Goal: Register for event/course

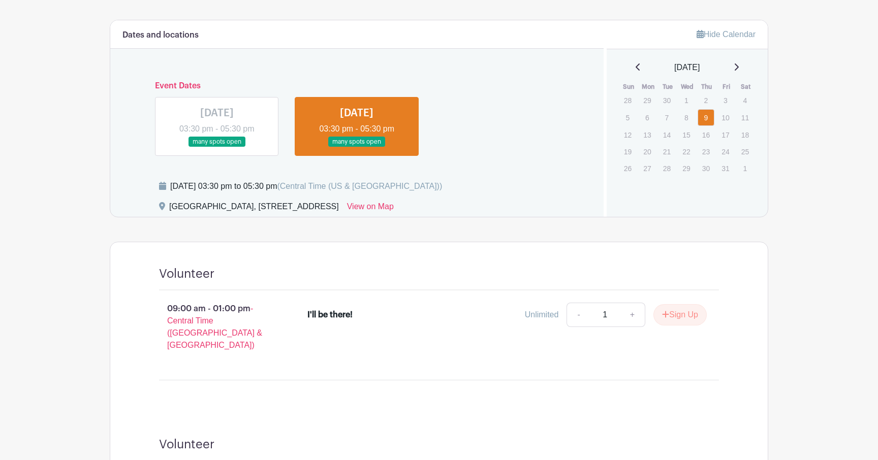
scroll to position [420, 0]
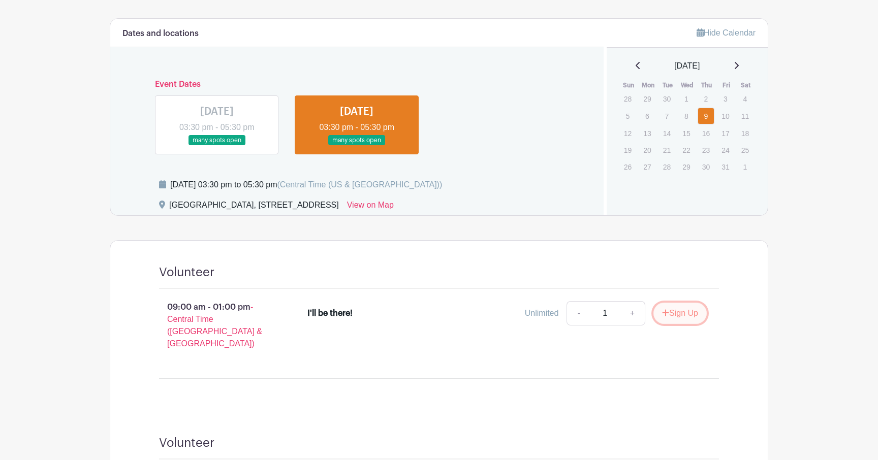
click at [674, 313] on button "Sign Up" at bounding box center [679, 313] width 53 height 21
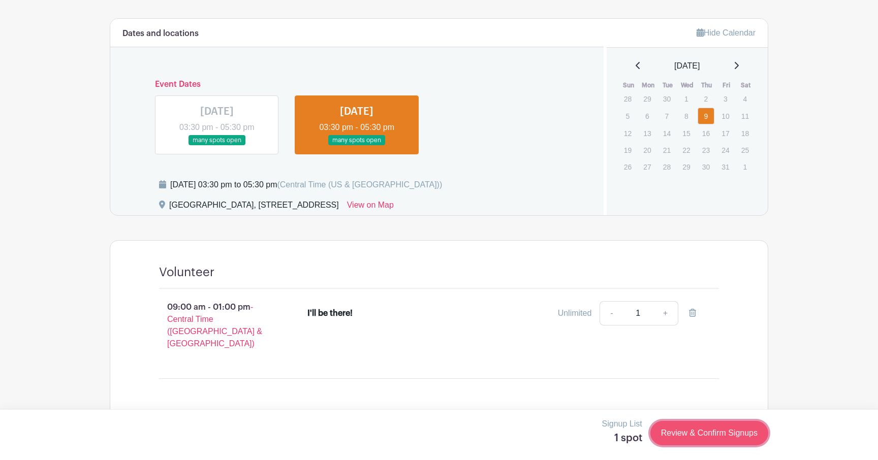
click at [709, 430] on link "Review & Confirm Signups" at bounding box center [709, 433] width 118 height 24
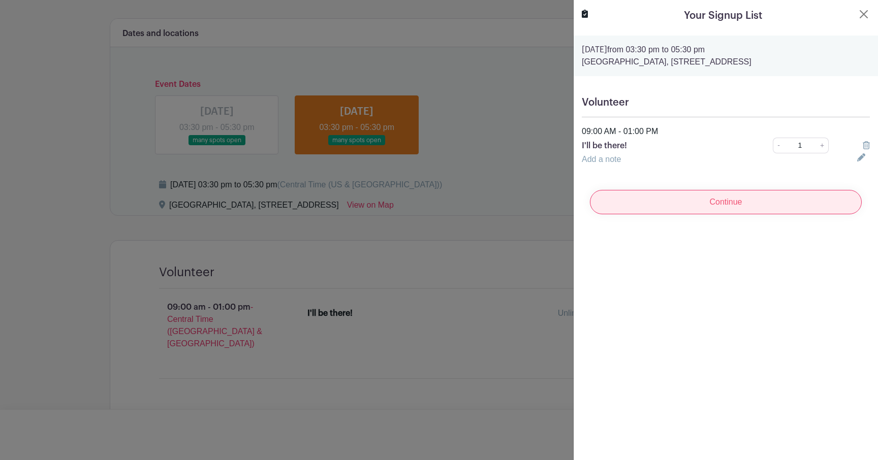
click at [708, 211] on input "Continue" at bounding box center [726, 202] width 272 height 24
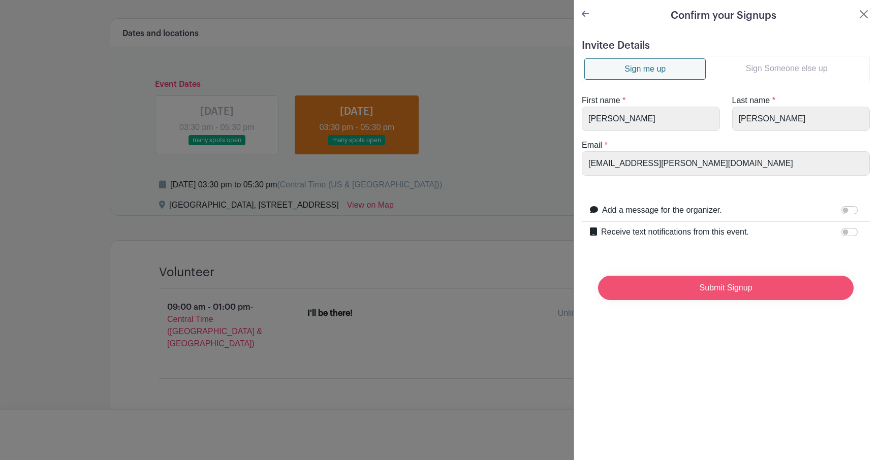
click at [696, 291] on input "Submit Signup" at bounding box center [725, 288] width 255 height 24
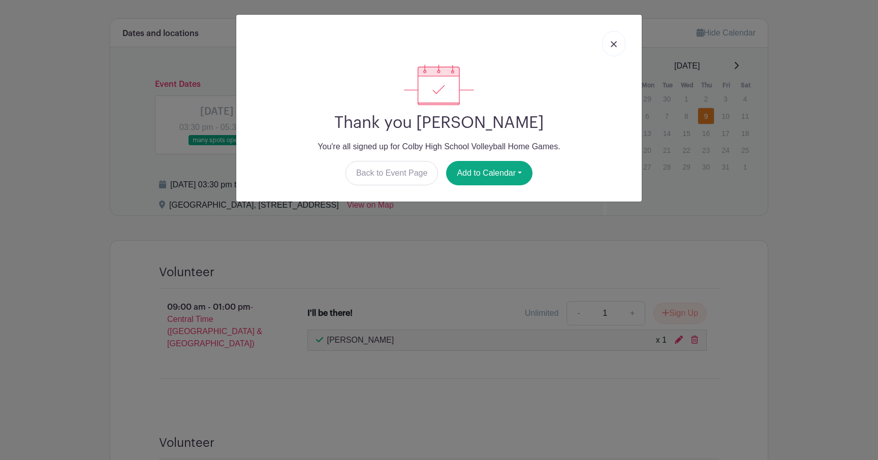
click at [613, 49] on link at bounding box center [613, 43] width 23 height 25
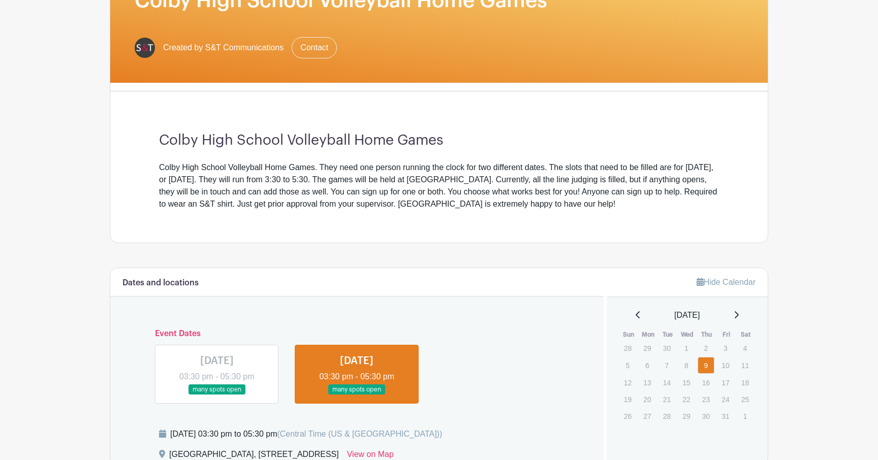
scroll to position [0, 0]
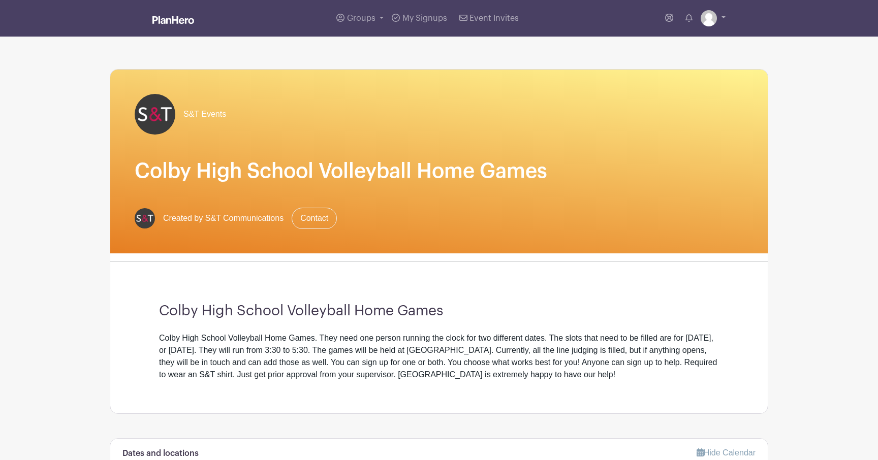
click at [172, 24] on img at bounding box center [173, 20] width 42 height 8
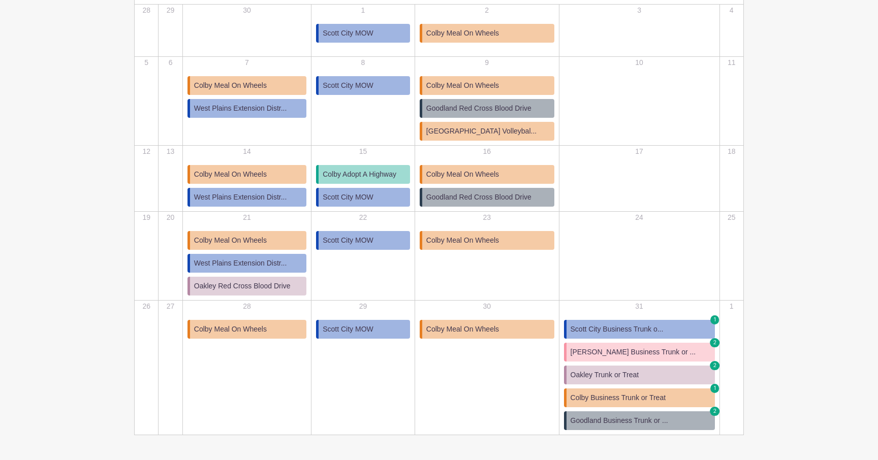
scroll to position [223, 0]
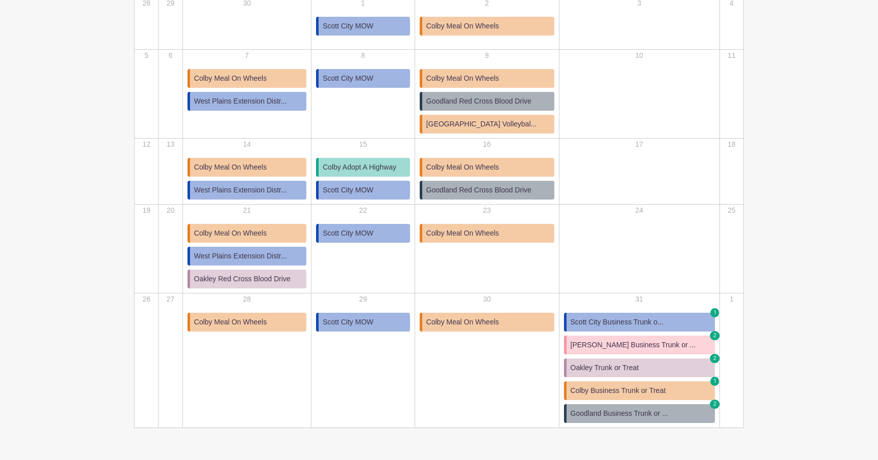
click at [272, 192] on span "West Plains Extension Distr..." at bounding box center [240, 190] width 93 height 11
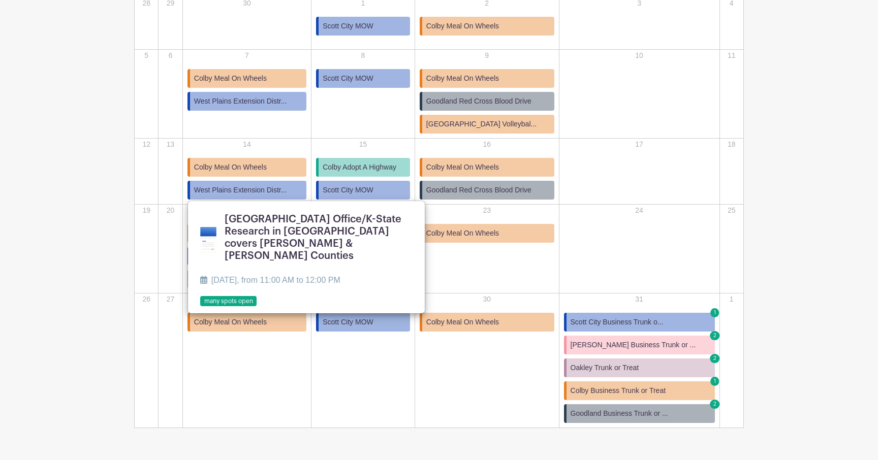
click at [83, 220] on main "Groups All Groups S&T Community Events [PERSON_NAME]'s Events My Signups Event …" at bounding box center [439, 134] width 878 height 715
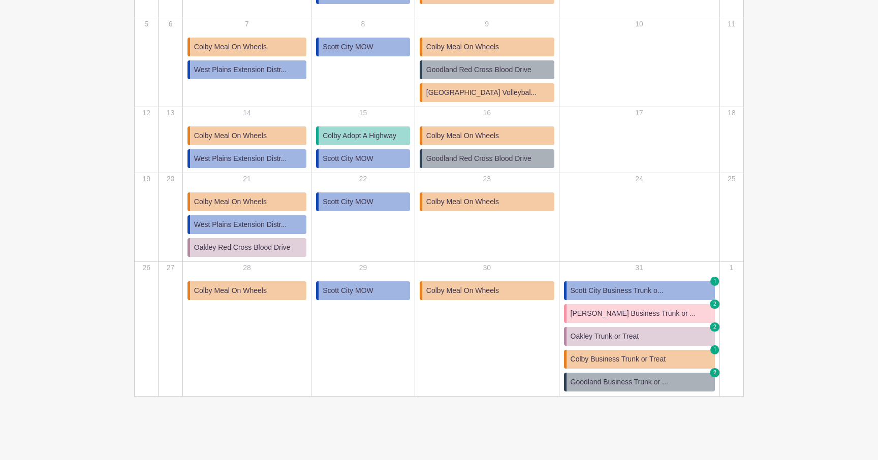
scroll to position [255, 0]
click at [614, 357] on span "Colby Business Trunk or Treat" at bounding box center [617, 359] width 95 height 11
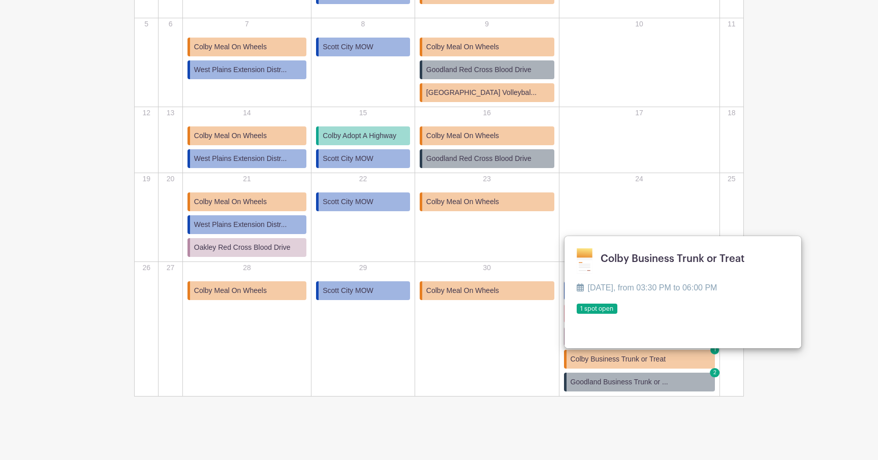
click at [530, 350] on td "30 Colby Meal On Wheels Colby Meal On Wheels [DATE], from 10:30 AM to 12:30 PM …" at bounding box center [486, 329] width 144 height 135
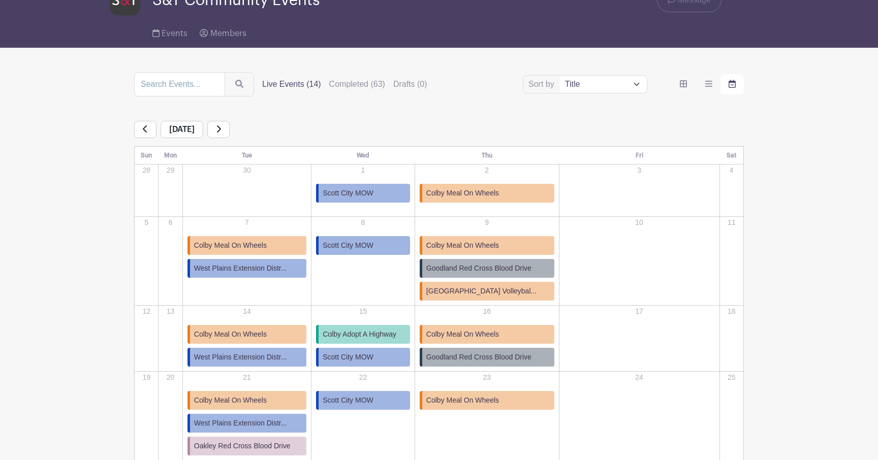
scroll to position [53, 0]
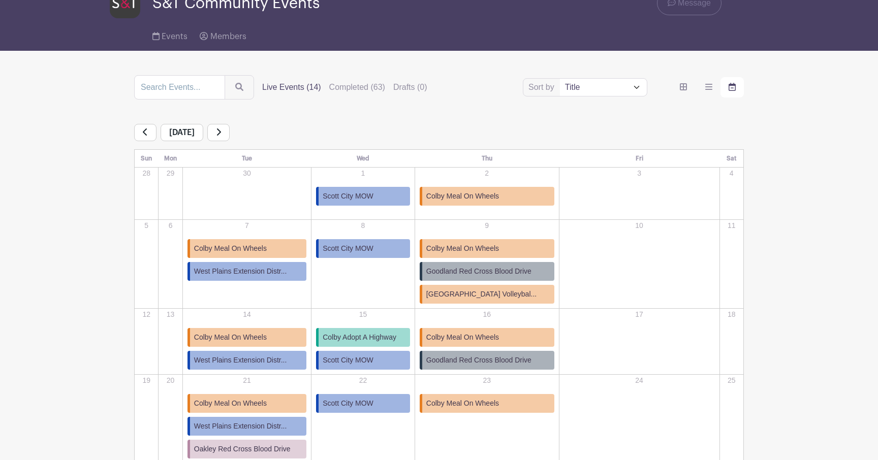
click at [221, 132] on icon at bounding box center [219, 131] width 4 height 7
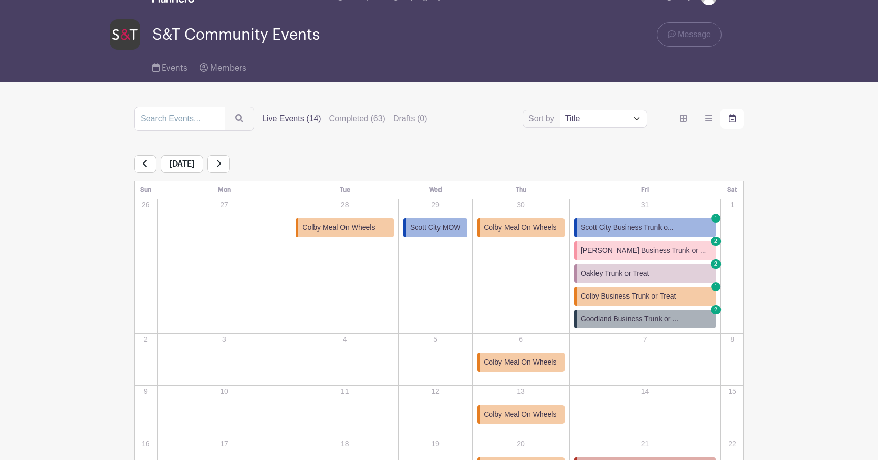
scroll to position [21, 0]
